Goal: Find specific page/section: Find specific page/section

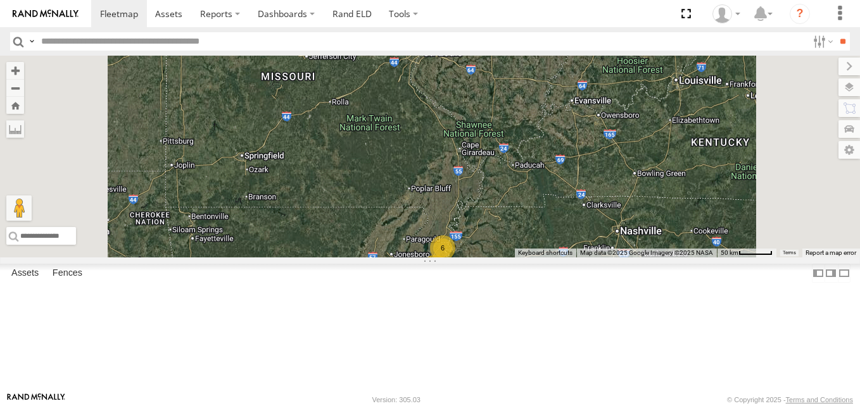
scroll to position [125, 0]
click at [0, 0] on span at bounding box center [0, 0] width 0 height 0
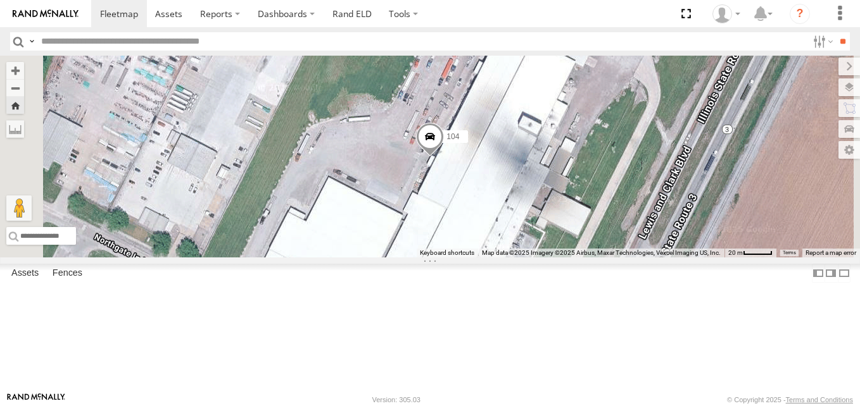
click at [0, 0] on link at bounding box center [0, 0] width 0 height 0
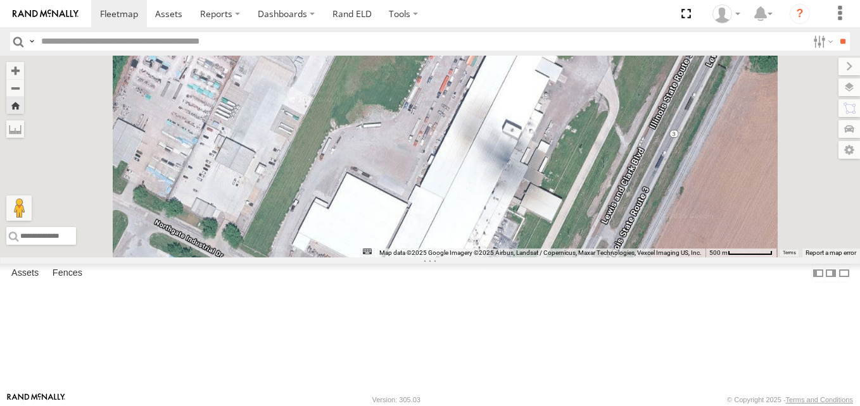
scroll to position [0, 0]
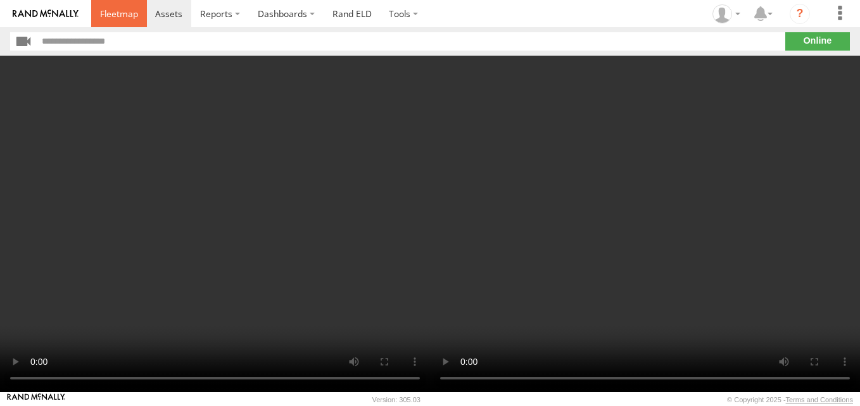
click at [115, 13] on span at bounding box center [119, 14] width 38 height 12
